Goal: Find contact information: Find contact information

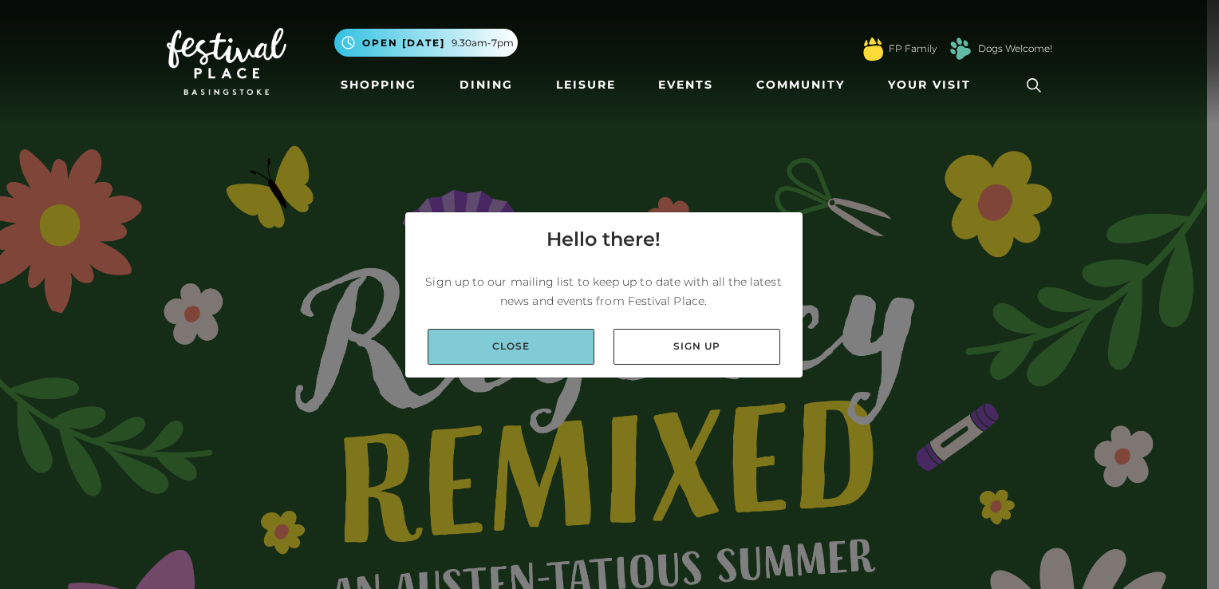
click at [521, 334] on link "Close" at bounding box center [511, 347] width 167 height 36
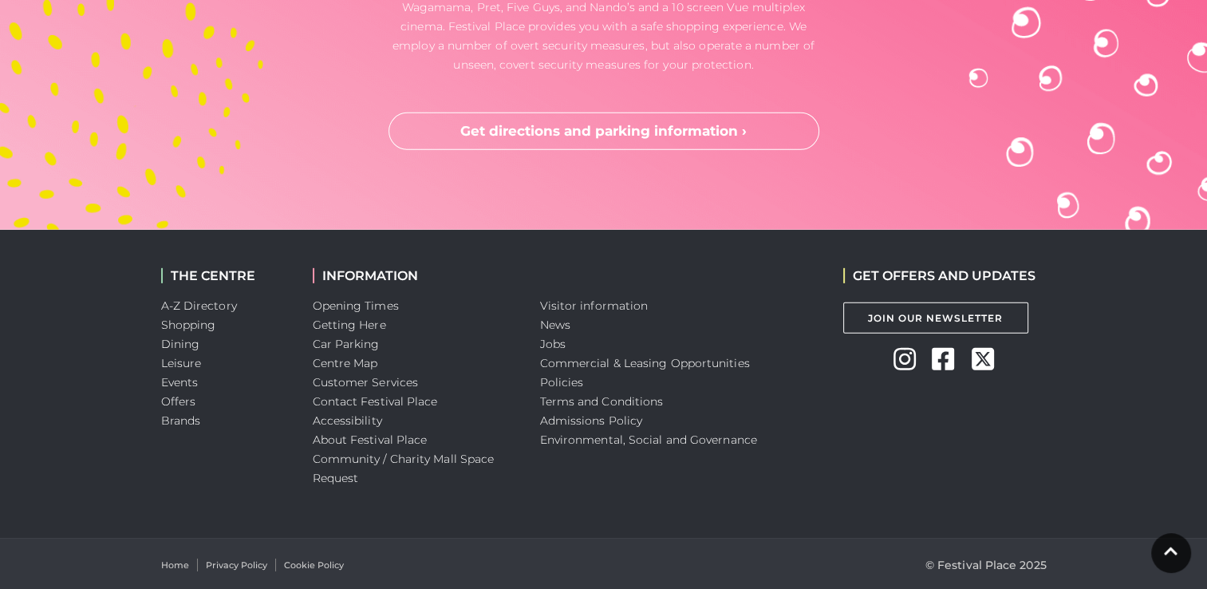
scroll to position [4909, 0]
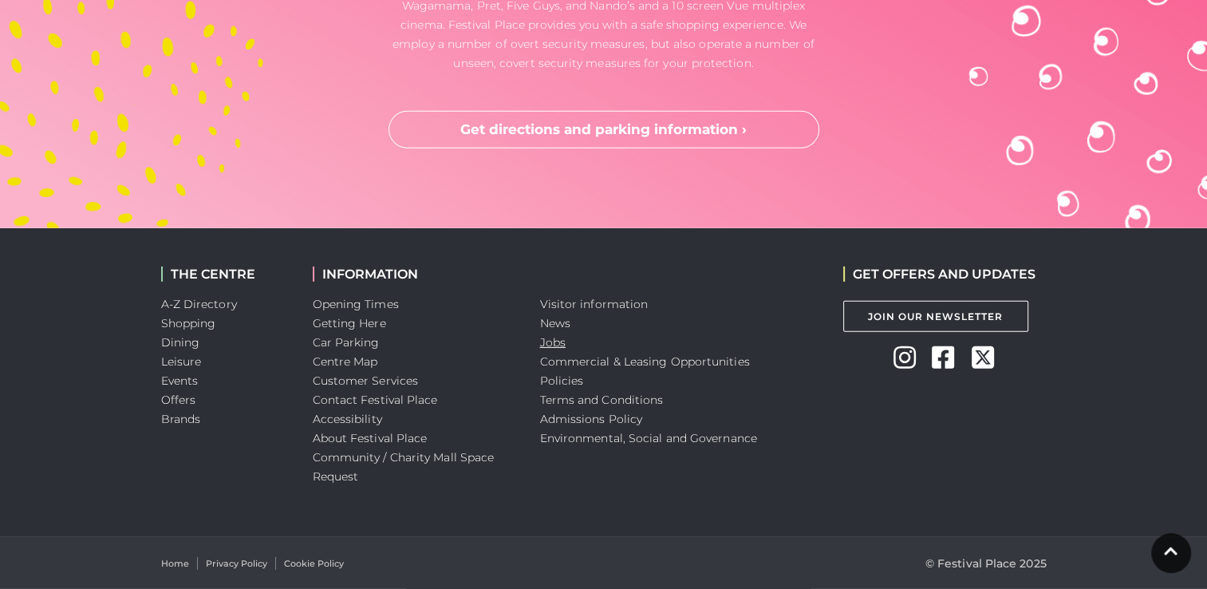
click at [547, 343] on link "Jobs" at bounding box center [553, 342] width 26 height 14
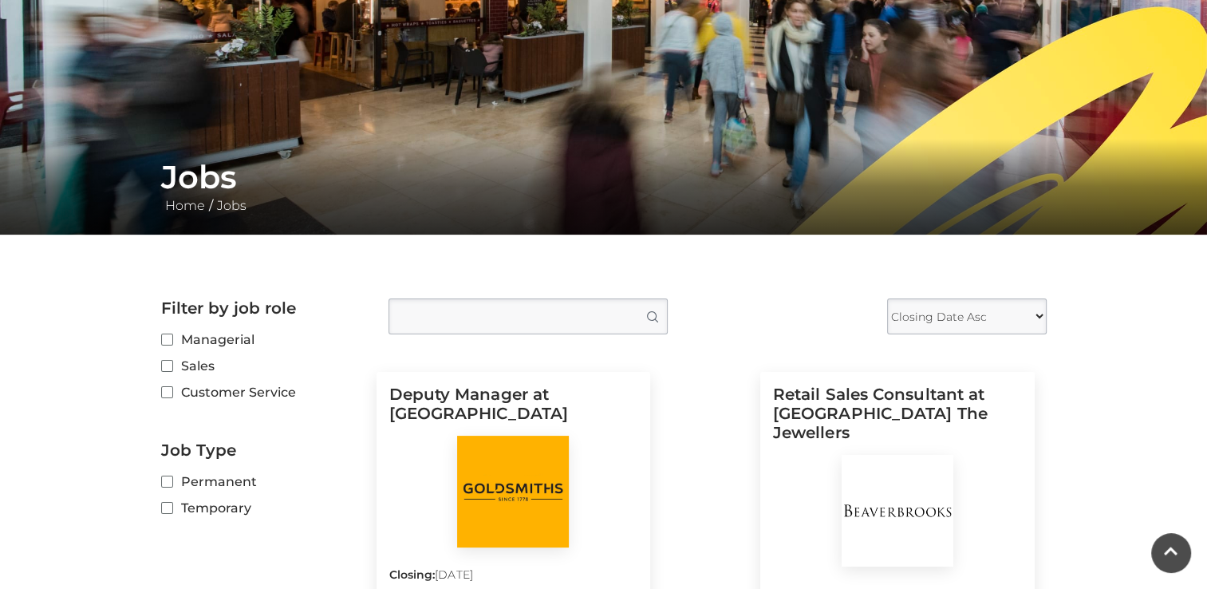
scroll to position [156, 0]
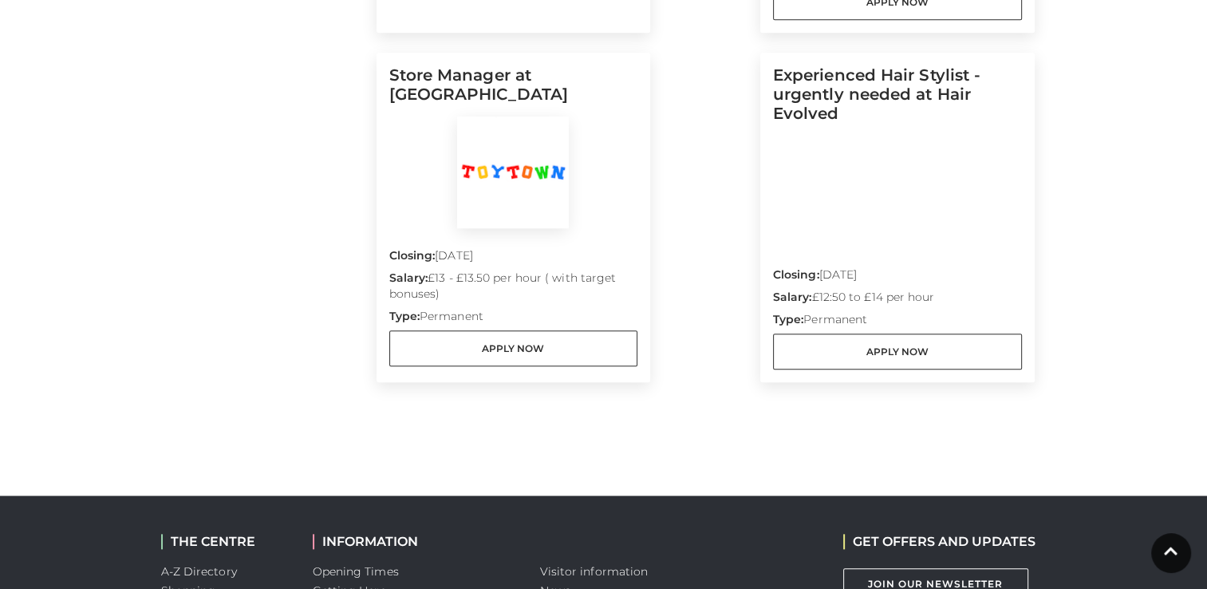
scroll to position [1812, 0]
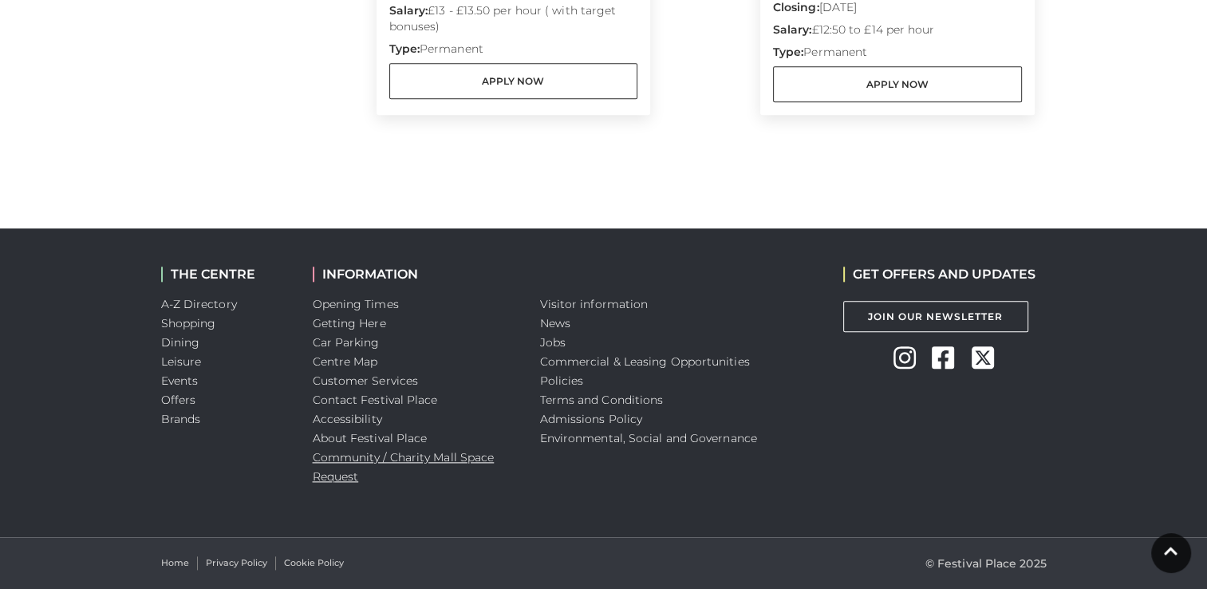
click at [346, 474] on link "Community / Charity Mall Space Request" at bounding box center [404, 467] width 182 height 34
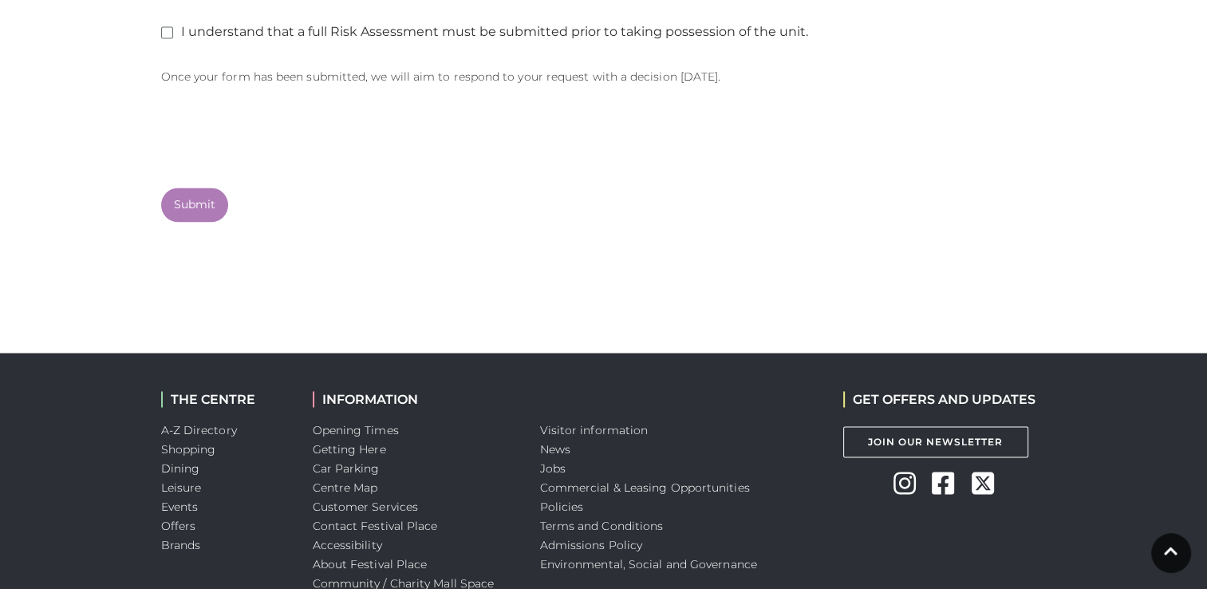
scroll to position [2761, 0]
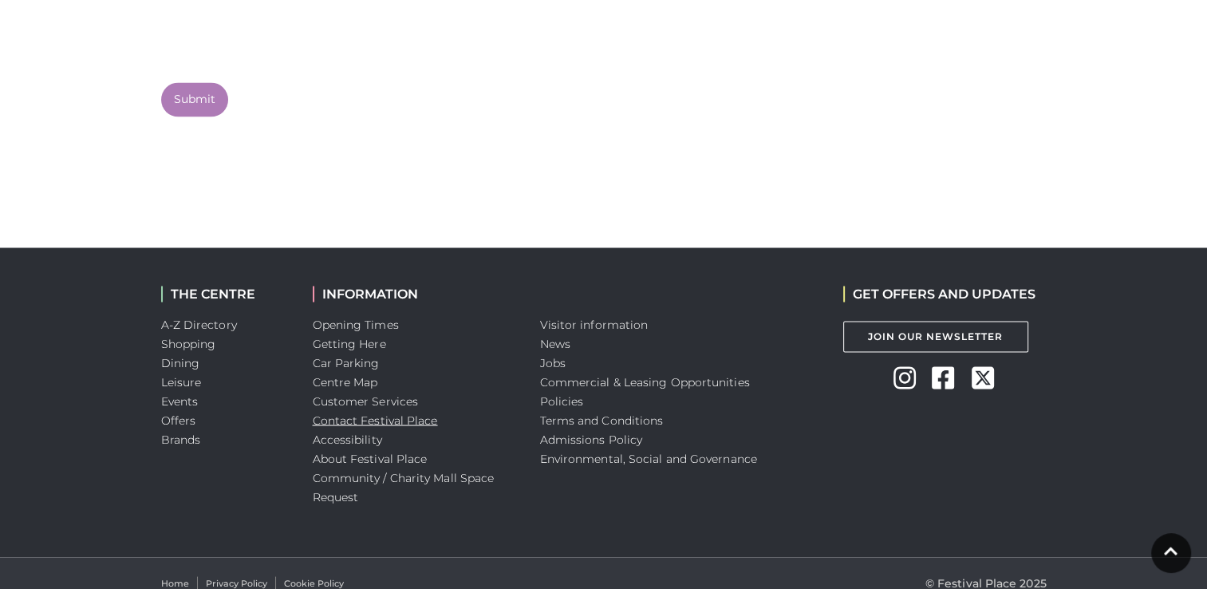
click at [396, 413] on link "Contact Festival Place" at bounding box center [375, 420] width 125 height 14
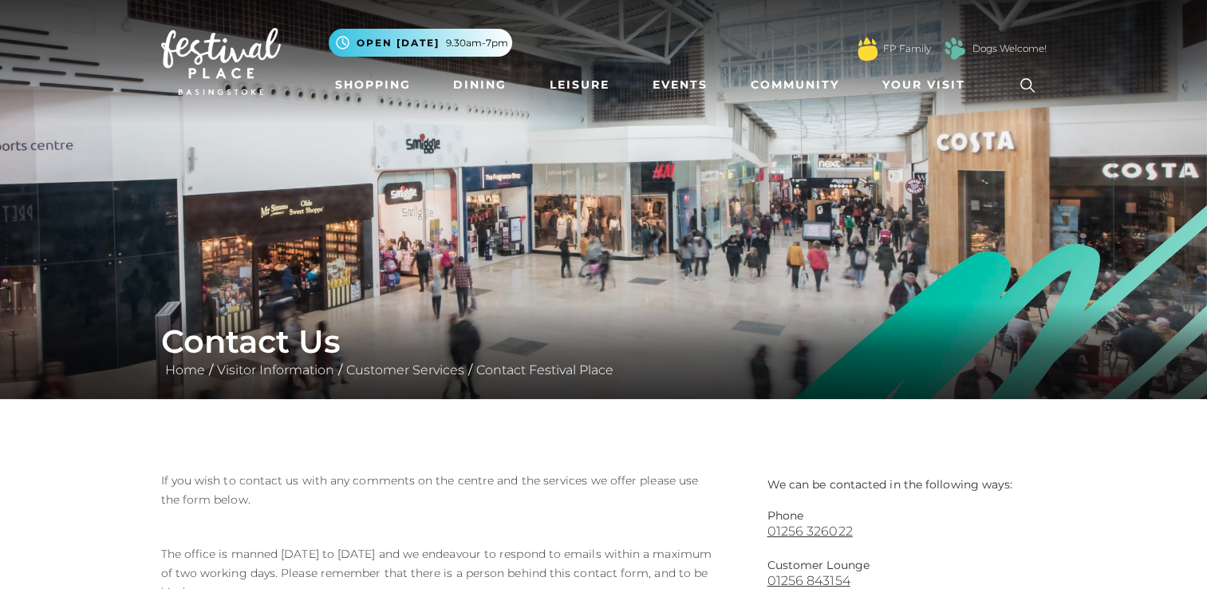
scroll to position [515, 0]
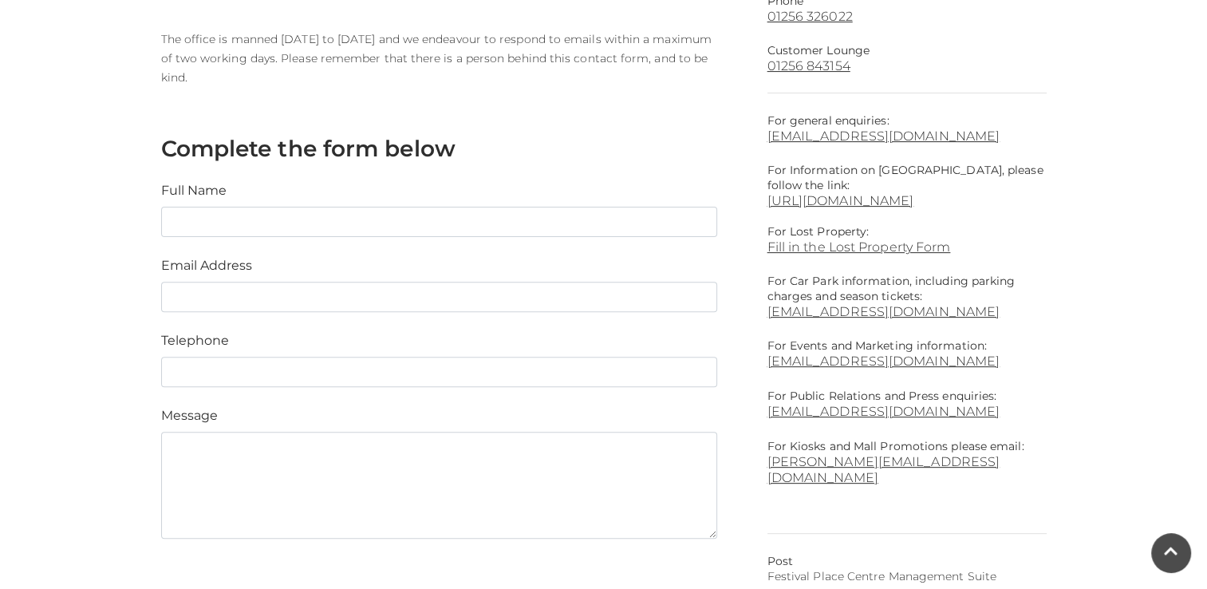
click at [765, 136] on div "We can be contacted in the following ways: Phone [PHONE_NUMBER] Customer Lounge…" at bounding box center [907, 342] width 303 height 773
drag, startPoint x: 765, startPoint y: 136, endPoint x: 919, endPoint y: 138, distance: 154.0
click at [919, 138] on div "We can be contacted in the following ways: Phone [PHONE_NUMBER] Customer Lounge…" at bounding box center [907, 342] width 303 height 773
copy div "[EMAIL_ADDRESS][DOMAIN_NAME]"
